Goal: Task Accomplishment & Management: Manage account settings

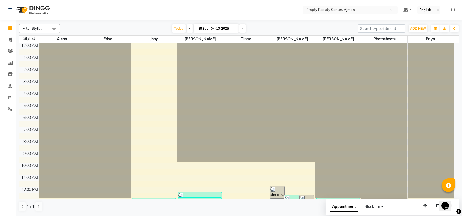
scroll to position [130, 0]
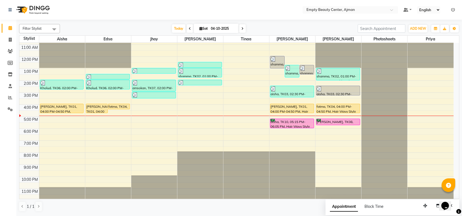
click at [324, 137] on div "12:00 AM 1:00 AM 2:00 AM 3:00 AM 4:00 AM 5:00 AM 6:00 AM 7:00 AM 8:00 AM 9:00 A…" at bounding box center [236, 57] width 435 height 288
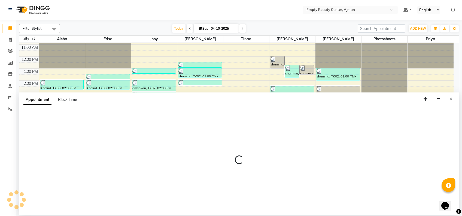
select select "57154"
select select "1110"
select select "tentative"
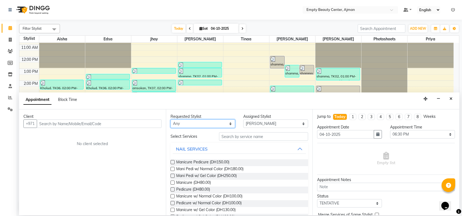
click at [212, 124] on select "Any [PERSON_NAME] Edsa jhoy [PERSON_NAME] Photoshoots Priya [PERSON_NAME] [PERS…" at bounding box center [203, 123] width 65 height 8
select select "57154"
click at [171, 119] on select "Any [PERSON_NAME] Edsa jhoy [PERSON_NAME] Photoshoots Priya [PERSON_NAME] [PERS…" at bounding box center [203, 123] width 65 height 8
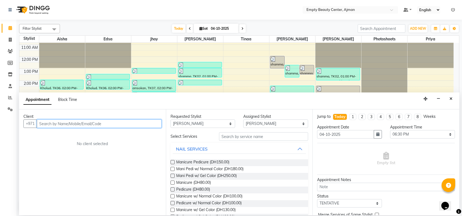
click at [120, 126] on input "text" at bounding box center [99, 123] width 125 height 8
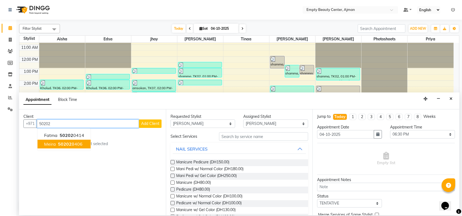
click at [67, 145] on span "50202" at bounding box center [65, 143] width 14 height 5
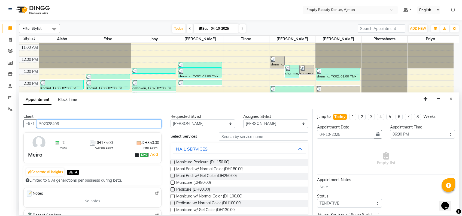
type input "502028406"
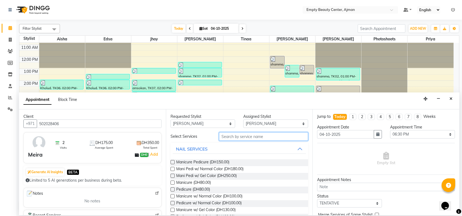
click at [242, 134] on input "text" at bounding box center [263, 136] width 89 height 8
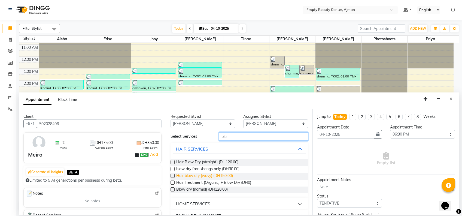
type input "blo"
click at [223, 174] on span "Hair blow dry (wavy) (DH150.00)" at bounding box center [204, 176] width 57 height 7
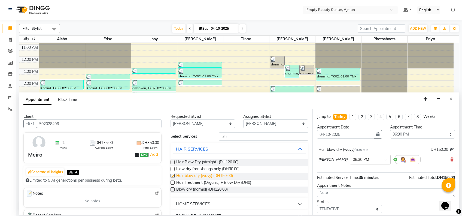
checkbox input "false"
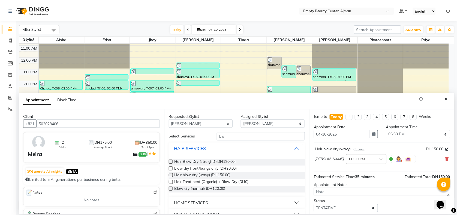
scroll to position [32, 0]
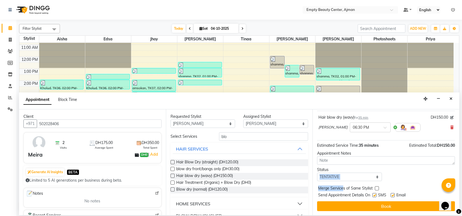
drag, startPoint x: 344, startPoint y: 181, endPoint x: 355, endPoint y: 173, distance: 14.0
click at [355, 173] on div "Jump to [DATE] 1 2 3 4 5 6 7 8 Weeks Appointment Date [DATE] Appointment Time S…" at bounding box center [386, 162] width 147 height 106
click at [355, 173] on select "Select TENTATIVE CONFIRM CHECK-IN UPCOMING" at bounding box center [349, 177] width 65 height 8
select select "confirm booking"
click at [317, 173] on select "Select TENTATIVE CONFIRM CHECK-IN UPCOMING" at bounding box center [349, 177] width 65 height 8
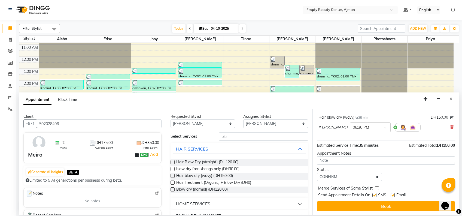
click at [377, 188] on label at bounding box center [377, 188] width 4 height 4
click at [377, 188] on input "checkbox" at bounding box center [377, 189] width 4 height 4
checkbox input "true"
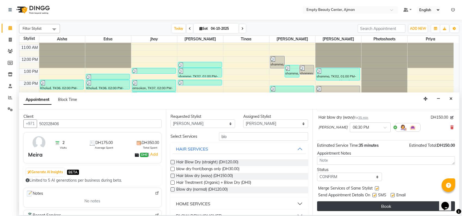
click at [400, 208] on button "Book" at bounding box center [386, 206] width 138 height 10
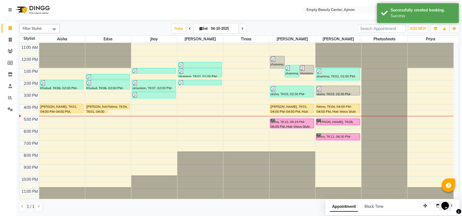
drag, startPoint x: 348, startPoint y: 140, endPoint x: 351, endPoint y: 145, distance: 6.1
click at [351, 146] on div "shamma, TK02, 01:00 PM-02:05 PM, Hair blow dry (wavy) (DH150) aisha, TK03, 02:3…" at bounding box center [339, 57] width 46 height 288
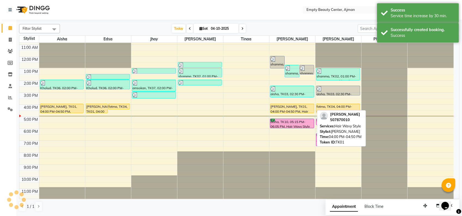
click at [295, 108] on div "[PERSON_NAME], TK01, 04:00 PM-04:50 PM, Hair Wavy Style" at bounding box center [293, 108] width 44 height 9
select select "1"
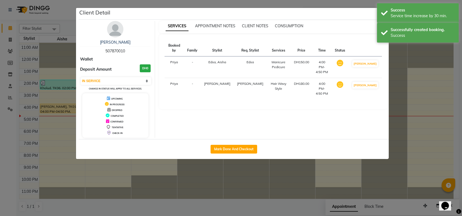
click at [317, 196] on ngb-modal-window "Client Detail [PERSON_NAME] 507870010 Wallet Deposit Amount DH0 Select IN SERVI…" at bounding box center [231, 108] width 462 height 216
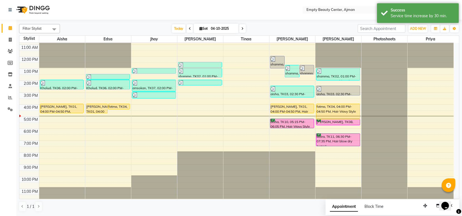
click at [326, 115] on div "12:00 AM 1:00 AM 2:00 AM 3:00 AM 4:00 AM 5:00 AM 6:00 AM 7:00 AM 8:00 AM 9:00 A…" at bounding box center [236, 57] width 435 height 288
drag, startPoint x: 326, startPoint y: 113, endPoint x: 328, endPoint y: 115, distance: 2.9
click at [328, 115] on div "shamma, TK02, 01:00 PM-02:05 PM, Hair blow dry (wavy) (DH150) aisha, TK03, 02:3…" at bounding box center [339, 57] width 46 height 288
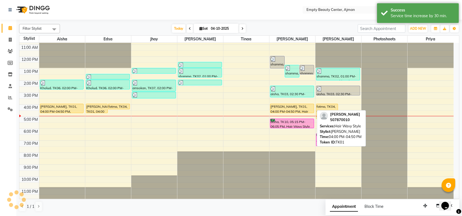
click at [308, 108] on div "[PERSON_NAME], TK01, 04:00 PM-04:50 PM, Hair Wavy Style" at bounding box center [293, 108] width 44 height 9
select select "1"
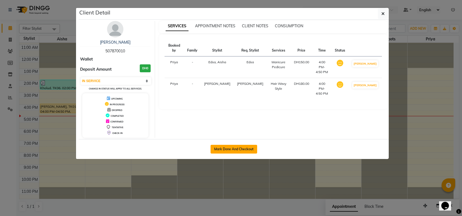
click at [253, 146] on button "Mark Done And Checkout" at bounding box center [234, 149] width 47 height 9
select select "service"
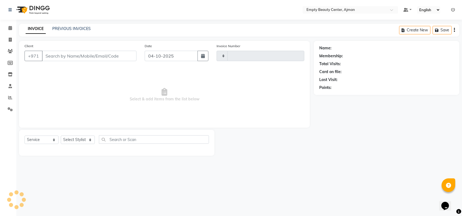
type input "2626"
select select "769"
type input "507870010"
select select "26290"
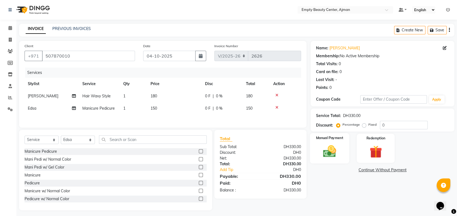
click at [328, 158] on img at bounding box center [329, 151] width 21 height 15
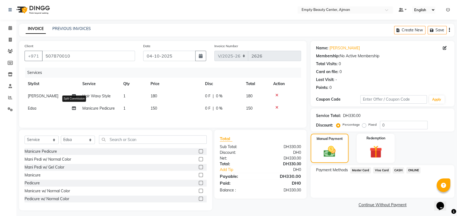
click at [74, 107] on icon at bounding box center [74, 108] width 4 height 4
select select "26290"
select select "41790"
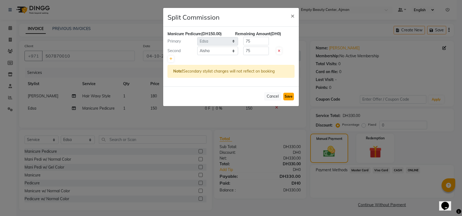
click at [293, 96] on button "Save" at bounding box center [289, 97] width 11 height 8
select select "Select"
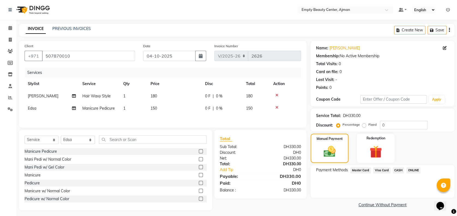
click at [384, 166] on div "Payment Methods Master Card Visa Card CASH ONLINE" at bounding box center [383, 181] width 144 height 33
click at [384, 173] on div "Visa Card" at bounding box center [381, 170] width 20 height 7
click at [378, 170] on span "Visa Card" at bounding box center [381, 170] width 17 height 6
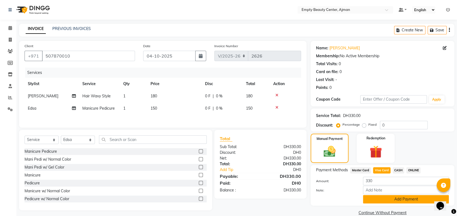
click at [379, 196] on button "Add Payment" at bounding box center [406, 199] width 86 height 8
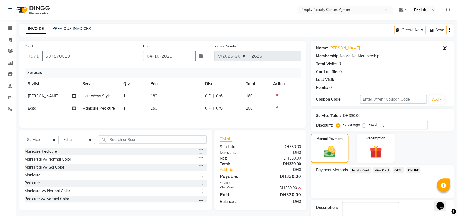
click at [379, 196] on div "Payment Methods Master Card Visa Card CASH ONLINE" at bounding box center [383, 181] width 144 height 33
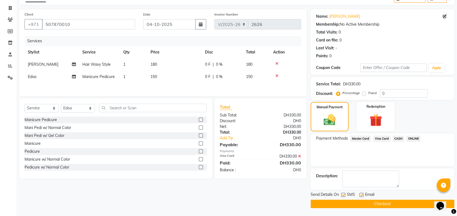
click at [353, 205] on button "Checkout" at bounding box center [383, 204] width 144 height 8
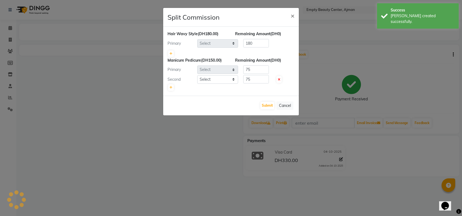
select select "59636"
select select "26290"
select select "41790"
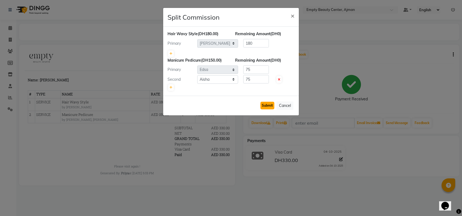
click at [271, 106] on button "Submit" at bounding box center [268, 106] width 14 height 8
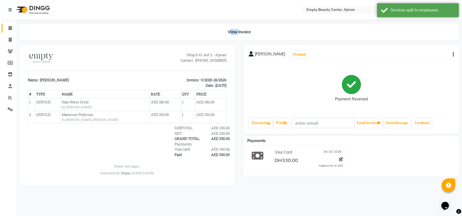
click at [12, 28] on app-home "Select Location × Empty Beauty Center, Ajman Default Panel My Panel English ENG…" at bounding box center [231, 97] width 462 height 194
click at [12, 28] on span at bounding box center [10, 28] width 10 height 6
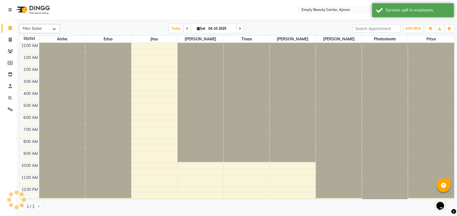
scroll to position [130, 0]
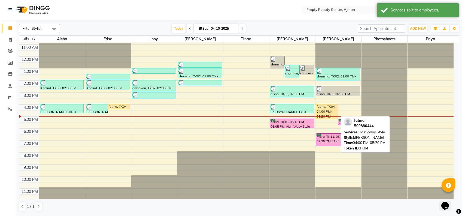
click at [329, 110] on div "fatma, TK04, 04:00 PM-05:20 PM, Hair Wavy Style" at bounding box center [328, 111] width 22 height 15
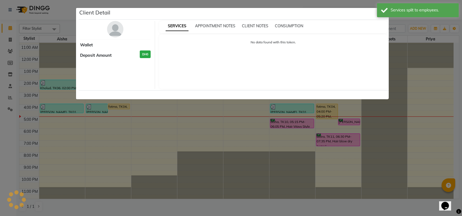
select select "1"
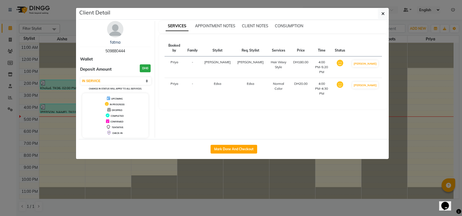
click at [235, 155] on div "Mark Done And Checkout" at bounding box center [234, 149] width 310 height 20
click at [230, 151] on button "Mark Done And Checkout" at bounding box center [234, 149] width 47 height 9
select select "service"
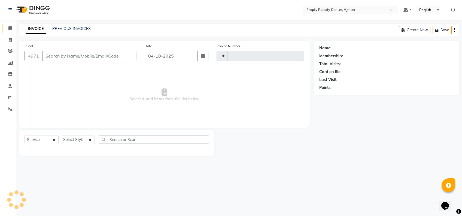
type input "2627"
select select "769"
type input "509880444"
select select "57154"
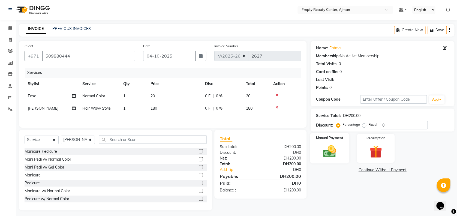
click at [322, 155] on img at bounding box center [329, 151] width 21 height 15
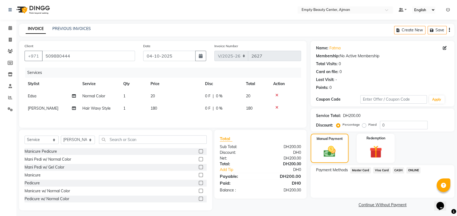
click at [382, 173] on span "Visa Card" at bounding box center [381, 170] width 17 height 6
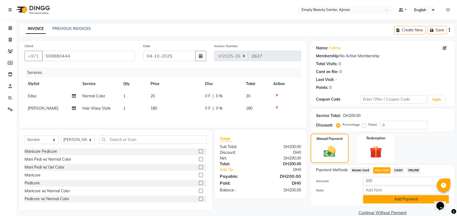
click at [390, 200] on button "Add Payment" at bounding box center [406, 199] width 86 height 8
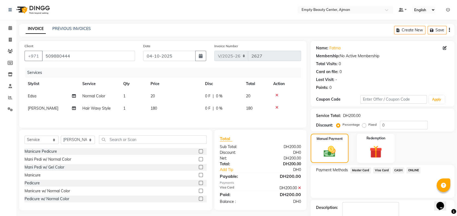
scroll to position [32, 0]
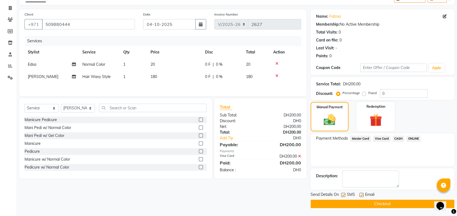
click at [380, 207] on button "Checkout" at bounding box center [383, 204] width 144 height 8
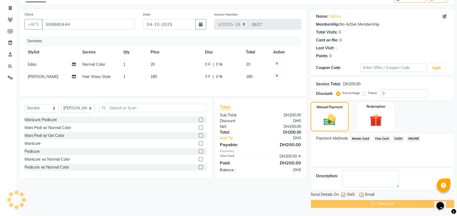
click at [376, 205] on div "Checkout" at bounding box center [383, 204] width 144 height 8
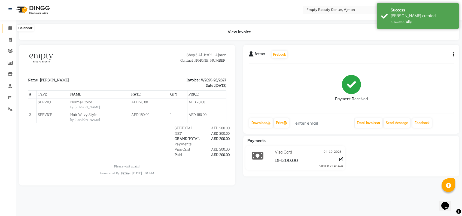
click at [11, 27] on icon at bounding box center [10, 28] width 4 height 4
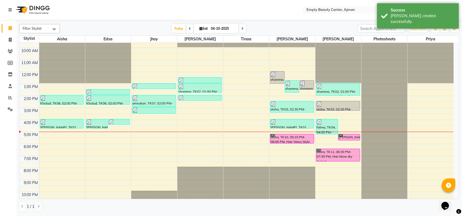
scroll to position [130, 0]
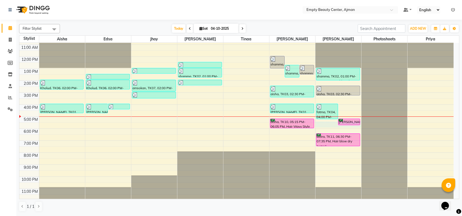
click at [345, 126] on div "12:00 AM 1:00 AM 2:00 AM 3:00 AM 4:00 AM 5:00 AM 6:00 AM 7:00 AM 8:00 AM 9:00 A…" at bounding box center [236, 57] width 435 height 288
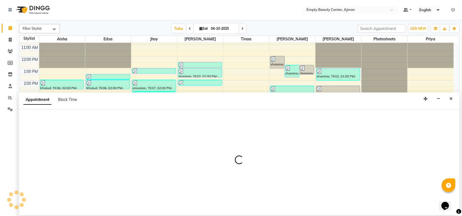
select select "57154"
select select "1050"
select select "tentative"
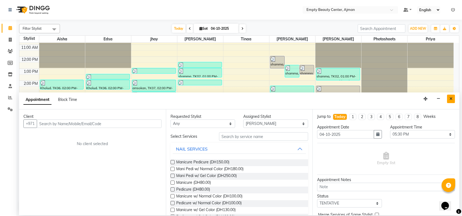
click at [452, 99] on icon "Close" at bounding box center [451, 99] width 3 height 4
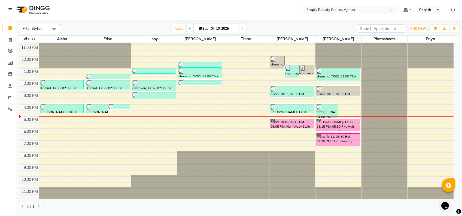
drag, startPoint x: 347, startPoint y: 125, endPoint x: 347, endPoint y: 129, distance: 3.8
click at [347, 129] on div "fatma, TK04, 04:00 PM-05:20 PM, Hair Wavy Style [PERSON_NAME], TK08, 05:15 PM-0…" at bounding box center [339, 57] width 46 height 288
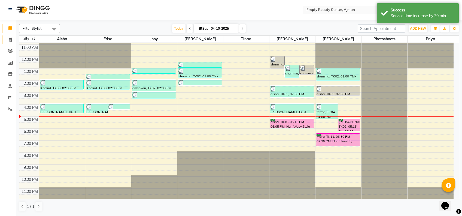
click at [2, 42] on link "Invoice" at bounding box center [8, 39] width 13 height 9
select select "service"
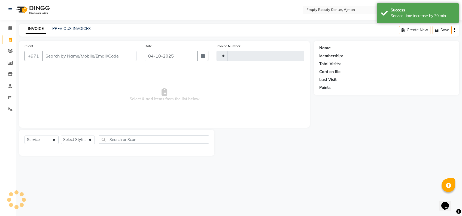
type input "2628"
select select "769"
click at [71, 27] on link "PREVIOUS INVOICES" at bounding box center [71, 28] width 38 height 5
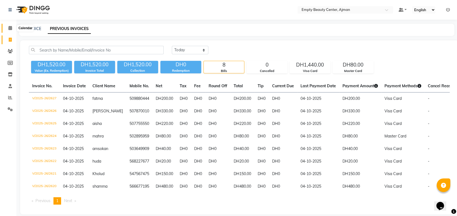
click at [5, 26] on span at bounding box center [10, 28] width 10 height 6
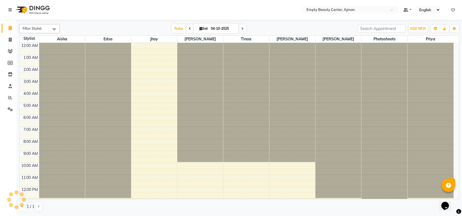
scroll to position [72, 0]
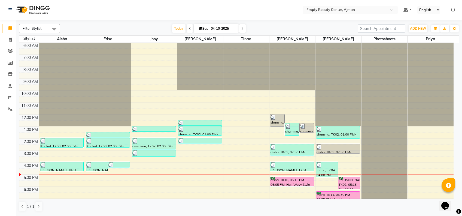
click at [244, 25] on span at bounding box center [242, 28] width 7 height 8
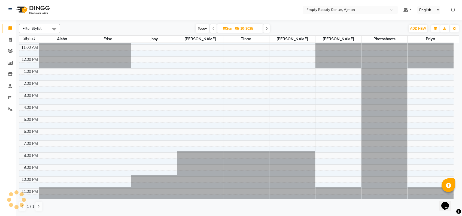
scroll to position [0, 0]
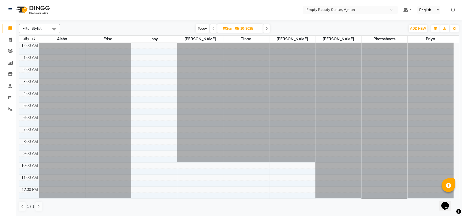
click at [203, 29] on span "Today" at bounding box center [203, 28] width 14 height 8
type input "04-10-2025"
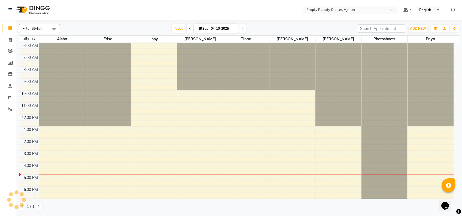
scroll to position [130, 0]
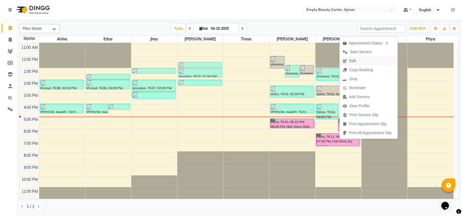
click at [349, 64] on span "Edit" at bounding box center [350, 60] width 20 height 9
select select "tentative"
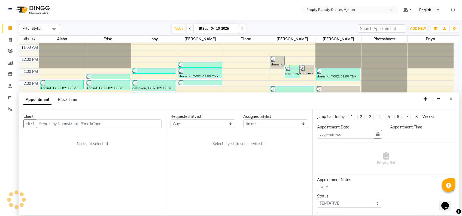
type input "04-10-2025"
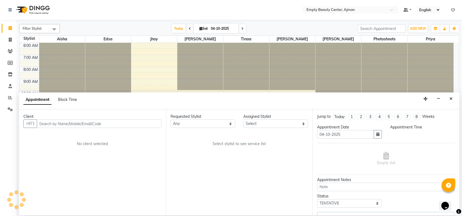
select select "confirm booking"
select select "1110"
select select "57154"
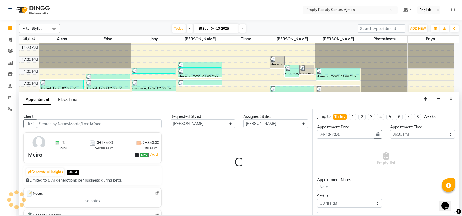
select select "1181"
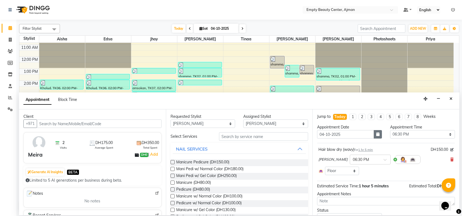
click at [374, 132] on button "button" at bounding box center [378, 134] width 8 height 8
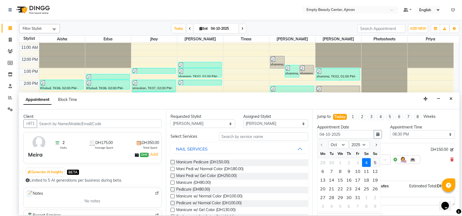
click at [373, 162] on div "5" at bounding box center [375, 162] width 9 height 9
type input "05-10-2025"
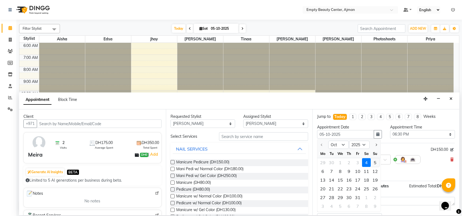
select select "1110"
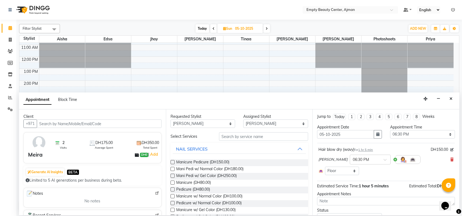
scroll to position [25, 0]
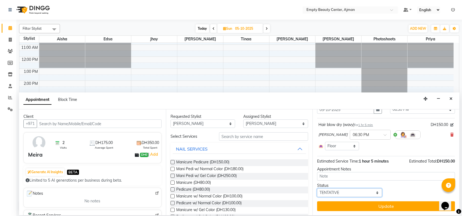
drag, startPoint x: 369, startPoint y: 191, endPoint x: 366, endPoint y: 174, distance: 17.4
click at [366, 174] on div "Jump to [DATE] 1 2 3 4 5 6 7 8 Weeks Appointment Date [DATE] Appointment Time S…" at bounding box center [386, 162] width 147 height 106
select select "confirm booking"
click at [317, 188] on select "Select TENTATIVE CONFIRM UPCOMING" at bounding box center [349, 192] width 65 height 8
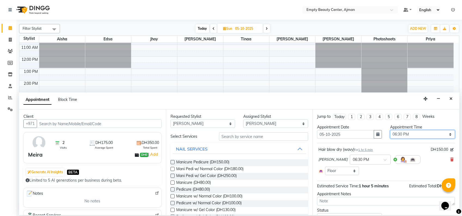
click at [416, 136] on select "Select 01:00 AM 01:15 AM 01:30 AM 01:45 AM 02:00 AM 02:15 AM 02:30 AM 02:45 AM …" at bounding box center [422, 134] width 65 height 8
select select "870"
click at [390, 130] on select "Select 01:00 AM 01:15 AM 01:30 AM 01:45 AM 02:00 AM 02:15 AM 02:30 AM 02:45 AM …" at bounding box center [422, 134] width 65 height 8
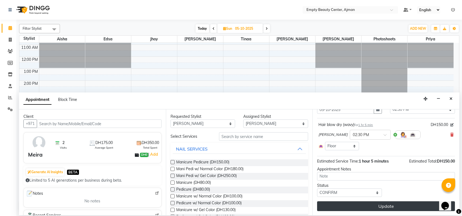
click at [361, 207] on button "Update" at bounding box center [386, 206] width 138 height 10
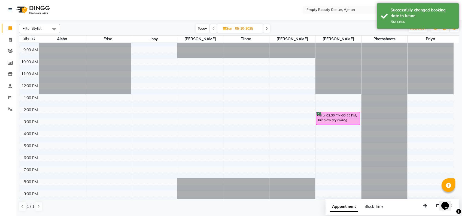
scroll to position [102, 0]
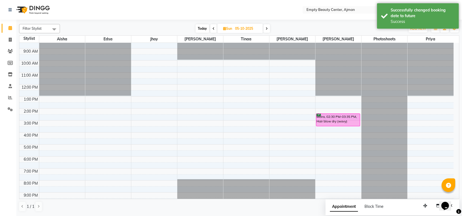
click at [203, 28] on span "Today" at bounding box center [203, 28] width 14 height 8
type input "04-10-2025"
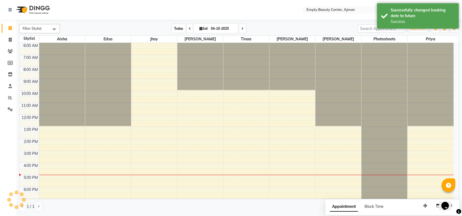
scroll to position [130, 0]
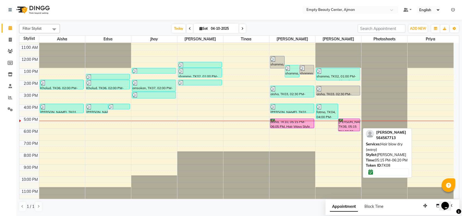
click at [350, 123] on div "[PERSON_NAME], TK08, 05:15 PM-06:20 PM, Hair blow dry (wavy)" at bounding box center [350, 125] width 22 height 12
select select "6"
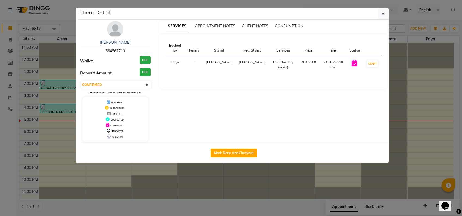
click at [284, 203] on ngb-modal-window "Client Detail [PERSON_NAME] 564567713 Wallet DH0 Deposit Amount DH0 Select IN S…" at bounding box center [231, 108] width 462 height 216
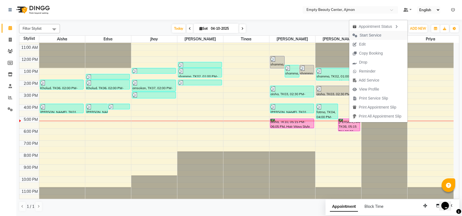
click at [373, 33] on span "Start Service" at bounding box center [371, 35] width 22 height 6
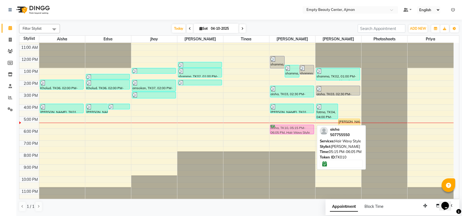
drag, startPoint x: 287, startPoint y: 124, endPoint x: 289, endPoint y: 128, distance: 4.6
click at [289, 128] on div "shamma, TK02, 12:00 PM-01:05 PM, Hair blow dry (wavy),Hair blow dry (wavy) sham…" at bounding box center [293, 57] width 46 height 288
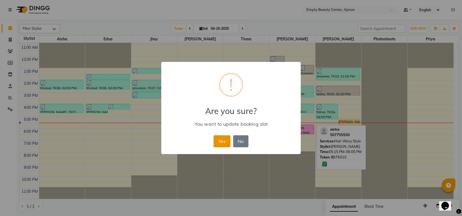
click at [222, 141] on button "Yes" at bounding box center [222, 141] width 17 height 12
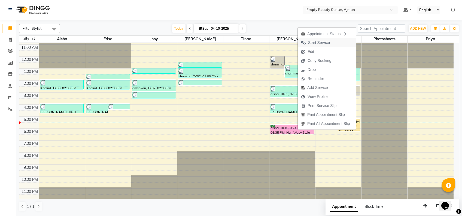
click at [329, 42] on span "Start Service" at bounding box center [319, 43] width 22 height 6
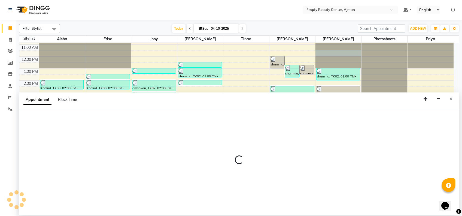
select select "57154"
select select "690"
select select "tentative"
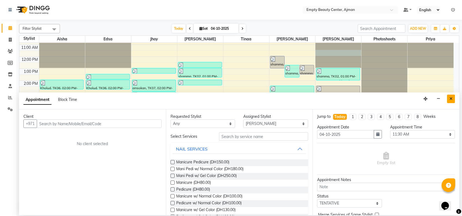
click at [451, 100] on icon "Close" at bounding box center [451, 99] width 3 height 4
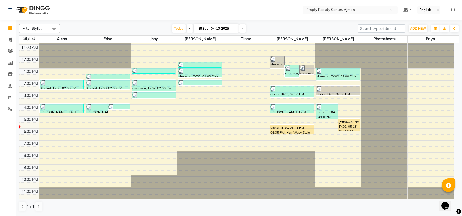
click at [189, 30] on icon at bounding box center [190, 28] width 2 height 3
type input "03-10-2025"
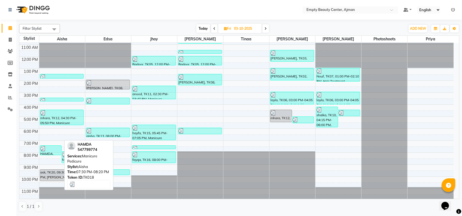
click at [59, 150] on div at bounding box center [50, 148] width 21 height 5
click at [49, 150] on div at bounding box center [50, 148] width 21 height 5
select select "3"
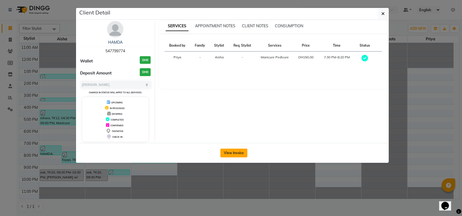
click at [236, 153] on button "View Invoice" at bounding box center [234, 153] width 27 height 9
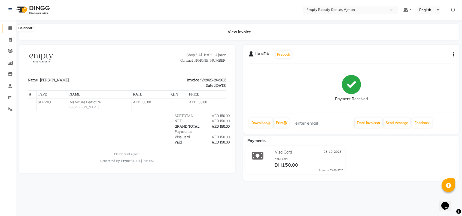
click at [9, 29] on icon at bounding box center [10, 28] width 4 height 4
